Goal: Task Accomplishment & Management: Manage account settings

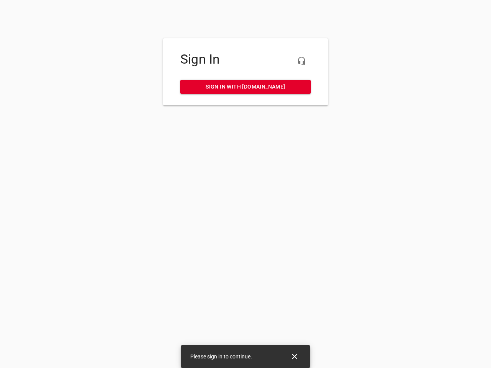
click at [301, 61] on icon "button" at bounding box center [301, 60] width 9 height 9
click at [294, 357] on icon "Close" at bounding box center [294, 356] width 5 height 5
